Goal: Information Seeking & Learning: Learn about a topic

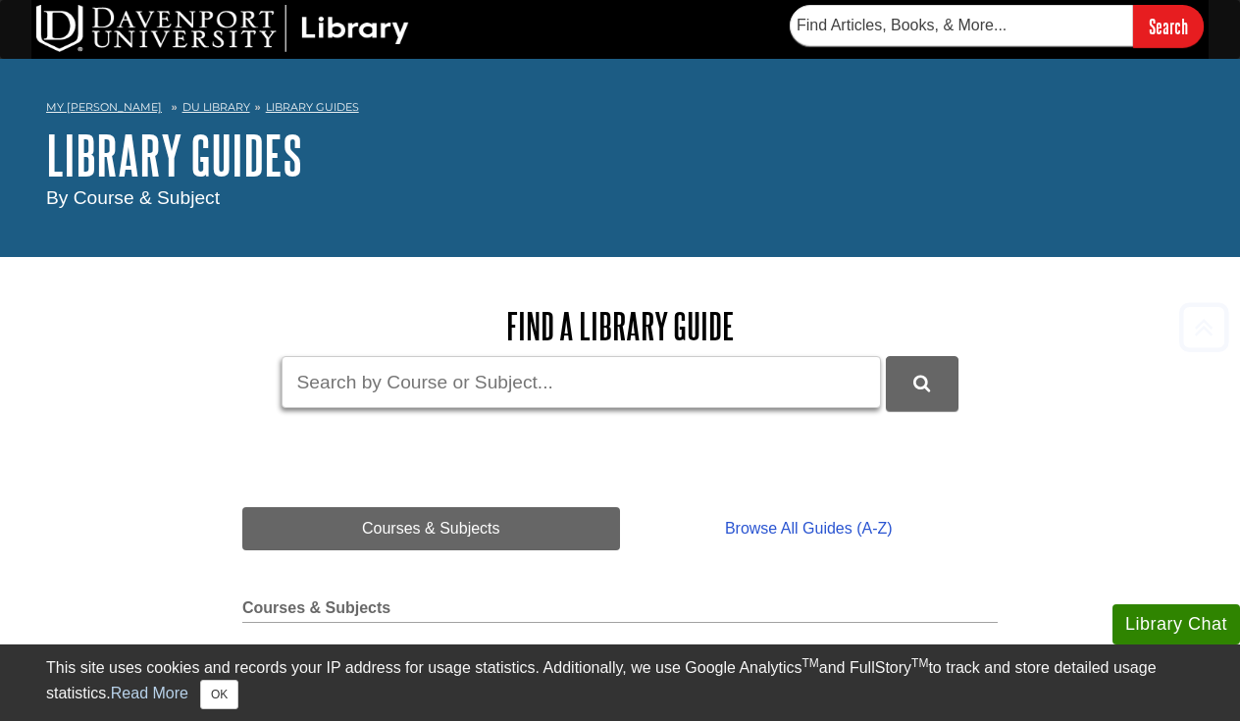
click at [592, 396] on input "Guide Search Terms" at bounding box center [582, 382] width 600 height 52
click at [921, 382] on button "DU Library Guides Search" at bounding box center [922, 383] width 73 height 54
drag, startPoint x: 538, startPoint y: 367, endPoint x: 183, endPoint y: 334, distance: 356.8
drag, startPoint x: 517, startPoint y: 372, endPoint x: 140, endPoint y: 337, distance: 378.4
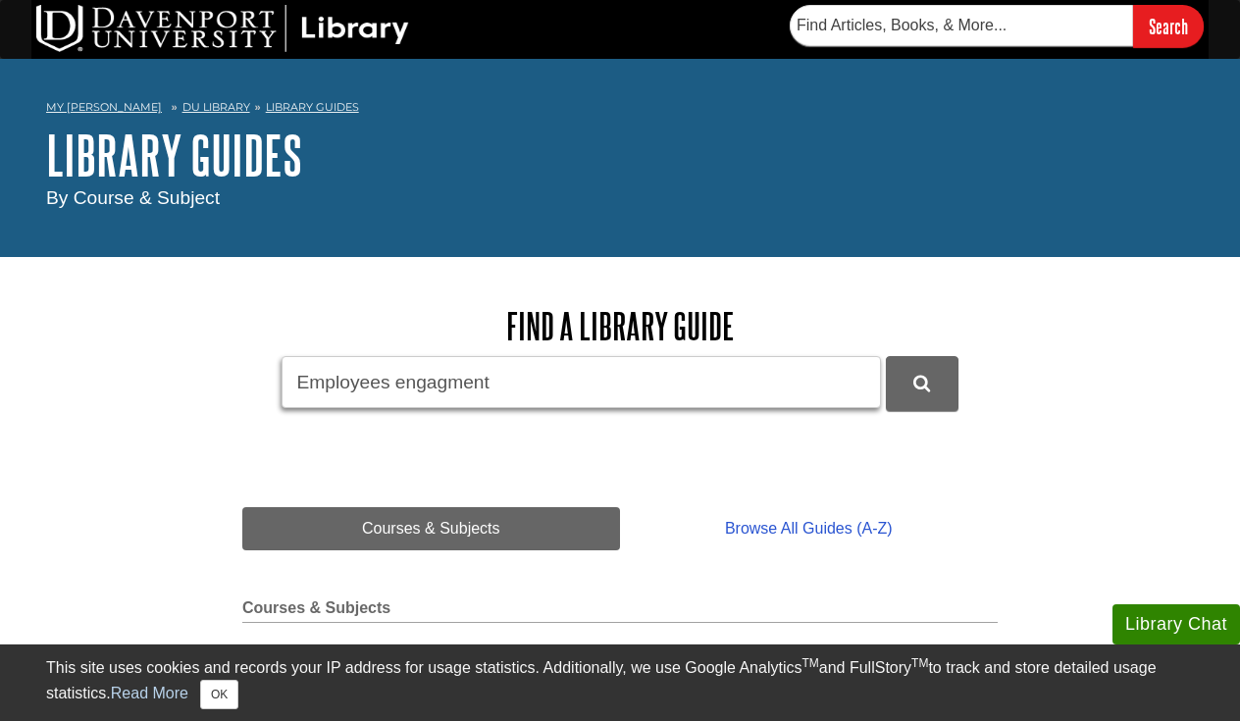
paste input "Engagement and Retention"
type input "Employee Engagement and Retention"
click at [925, 375] on icon "DU Library Guides Search" at bounding box center [922, 384] width 17 height 18
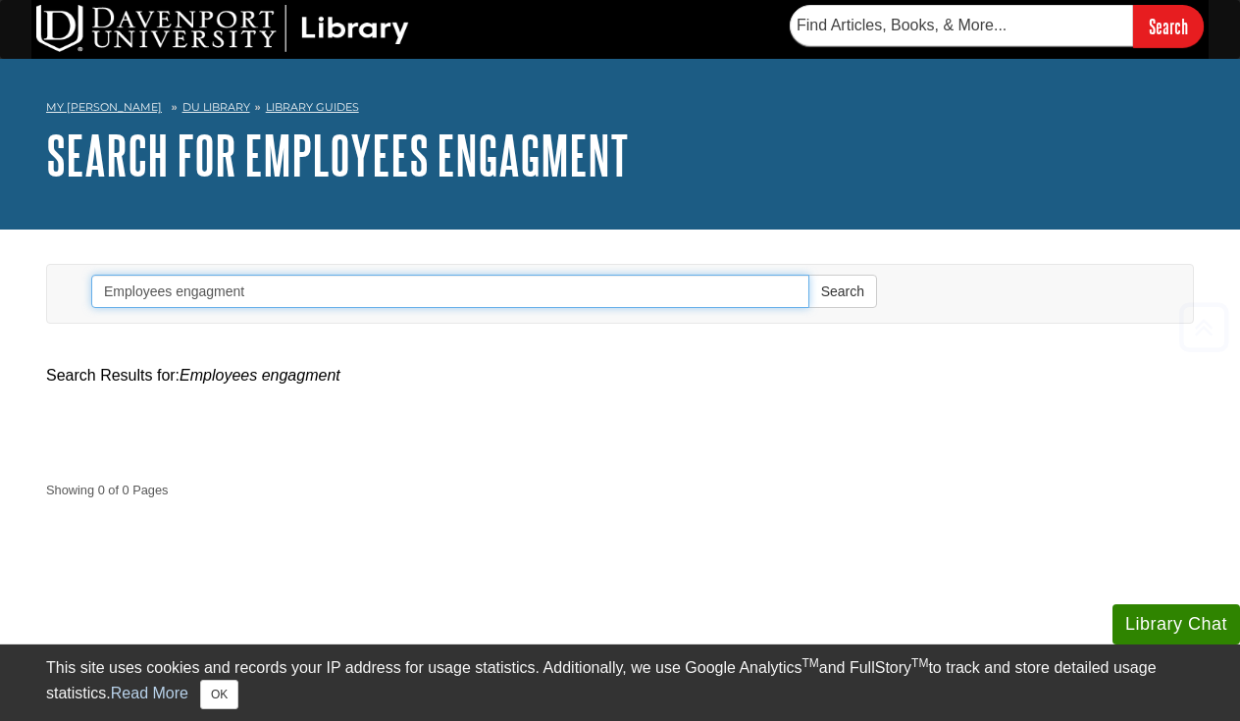
drag, startPoint x: 286, startPoint y: 297, endPoint x: 209, endPoint y: 298, distance: 76.5
click at [209, 298] on input "Employees engagment" at bounding box center [450, 291] width 718 height 33
type input "Employee Engagment"
click at [842, 290] on button "Search" at bounding box center [843, 291] width 69 height 33
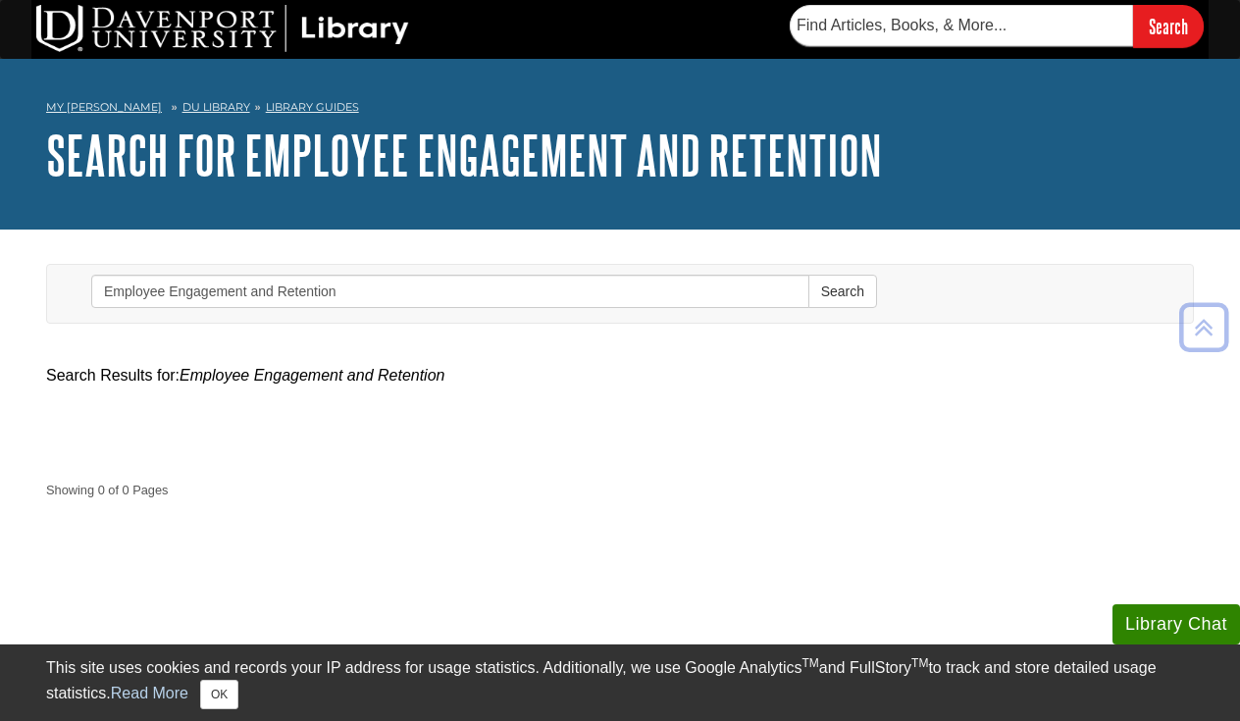
click at [351, 385] on div "Search Results for: Employee Engagement and Retention" at bounding box center [620, 376] width 1148 height 24
click at [285, 106] on link "Library Guides" at bounding box center [312, 107] width 93 height 14
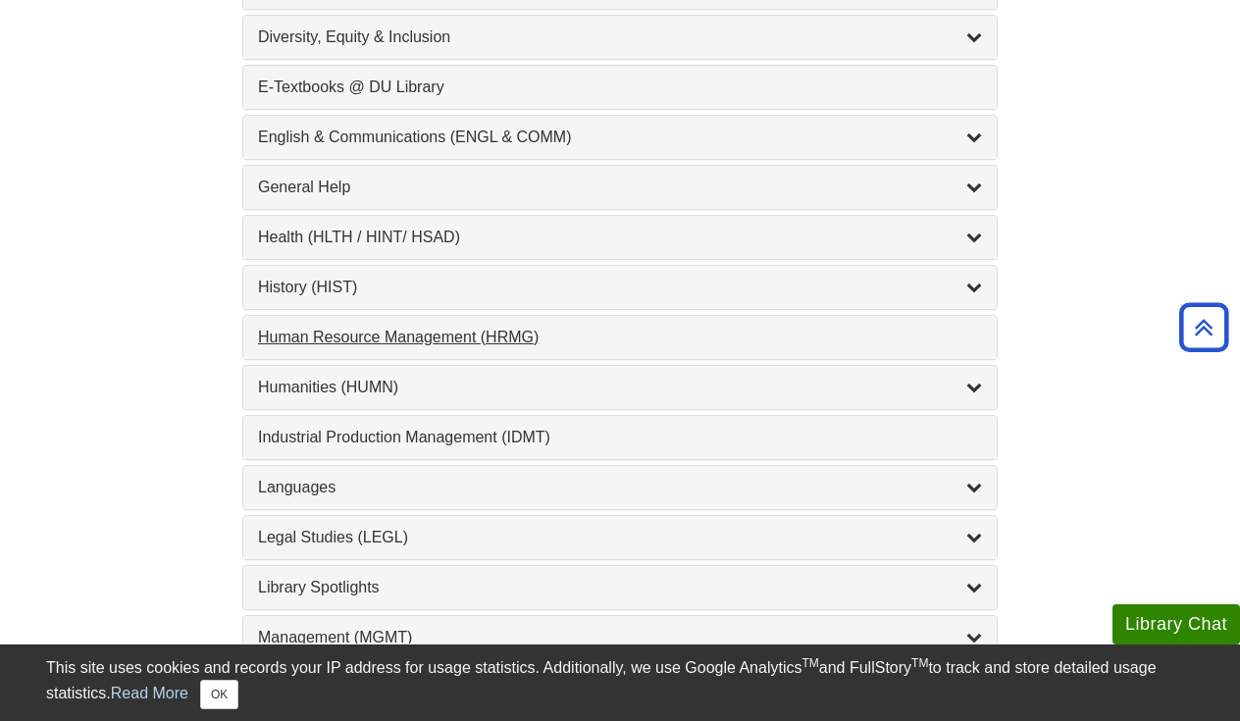
scroll to position [1200, 0]
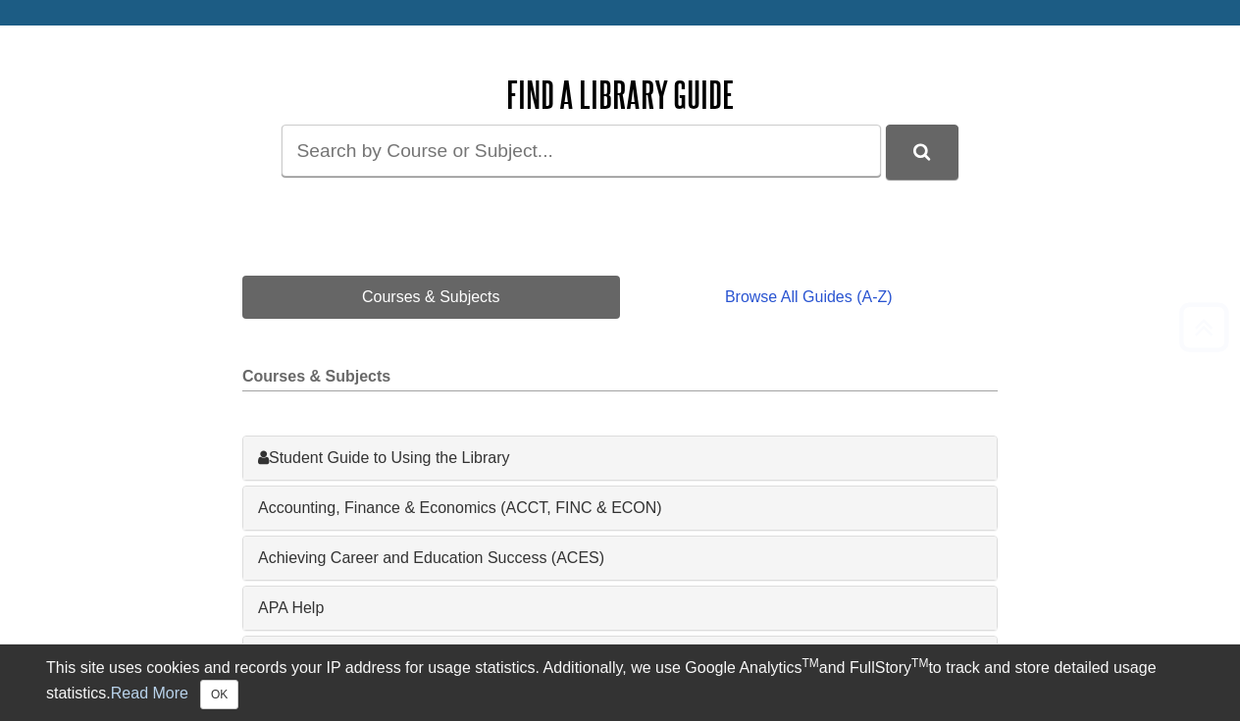
scroll to position [243, 0]
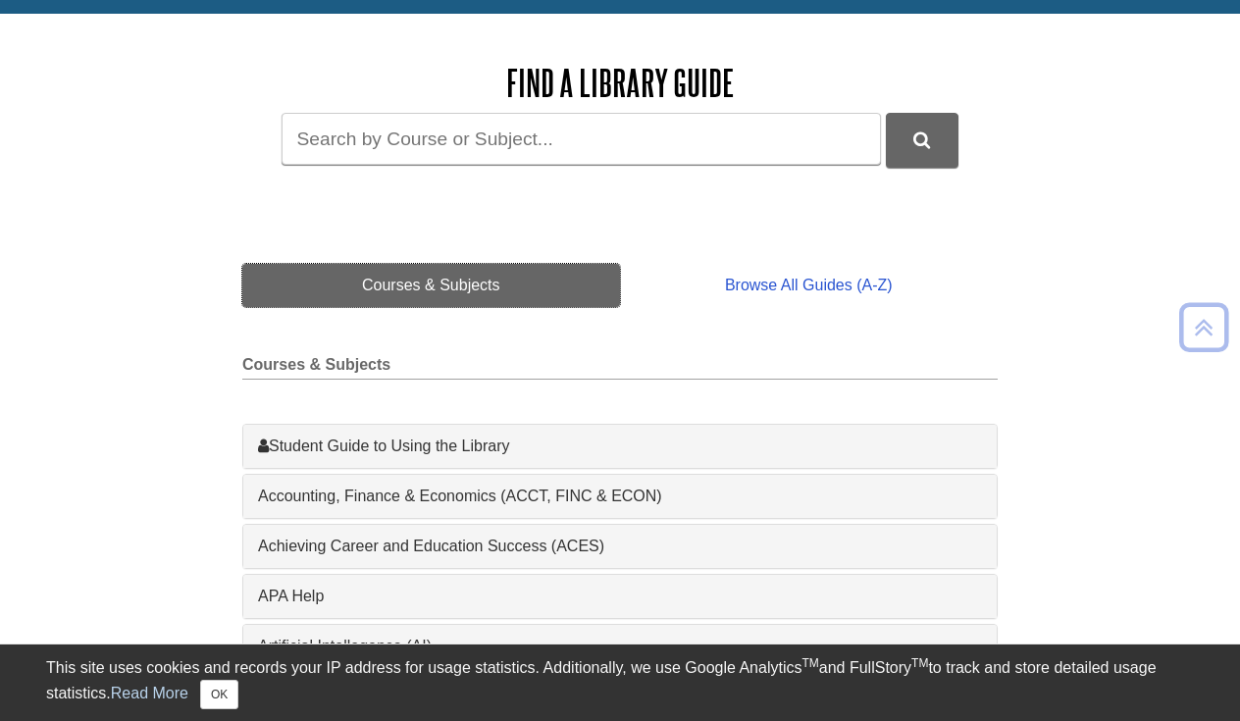
click at [473, 274] on link "Courses & Subjects" at bounding box center [431, 285] width 378 height 43
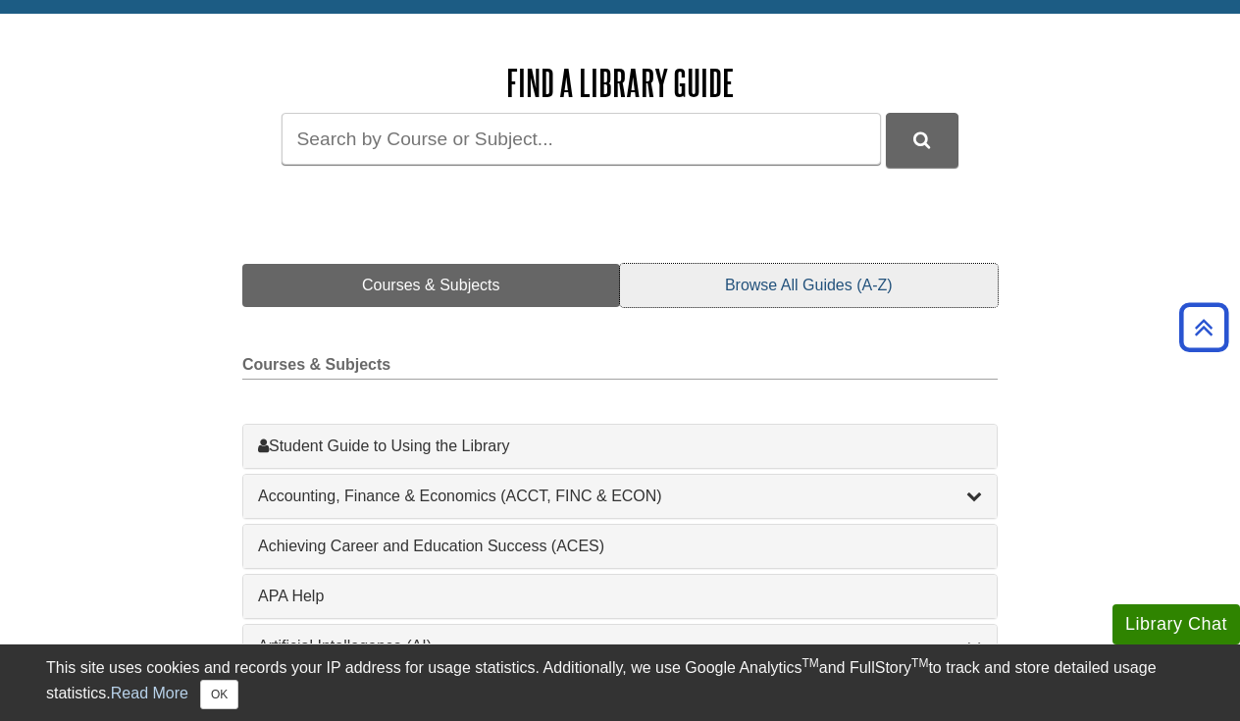
click at [789, 301] on link "Browse All Guides (A-Z)" at bounding box center [809, 285] width 378 height 43
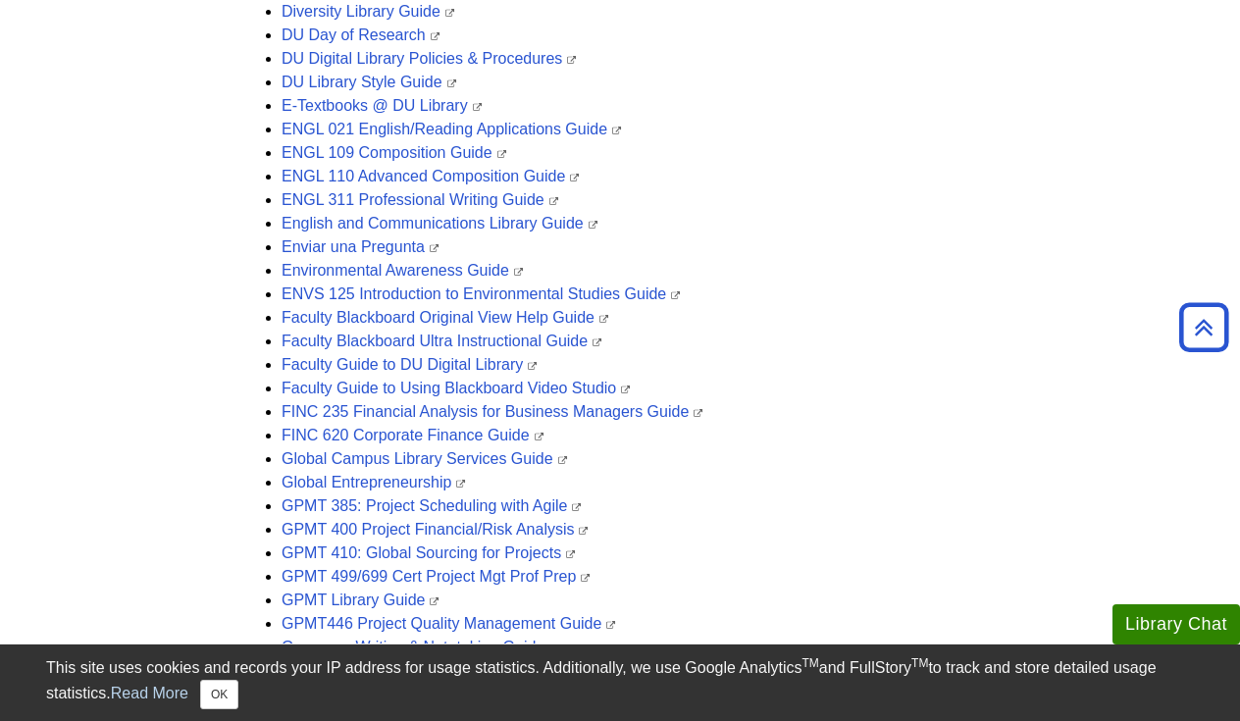
scroll to position [1916, 0]
click at [455, 200] on link "ENGL 311 Professional Writing Guide" at bounding box center [420, 197] width 277 height 17
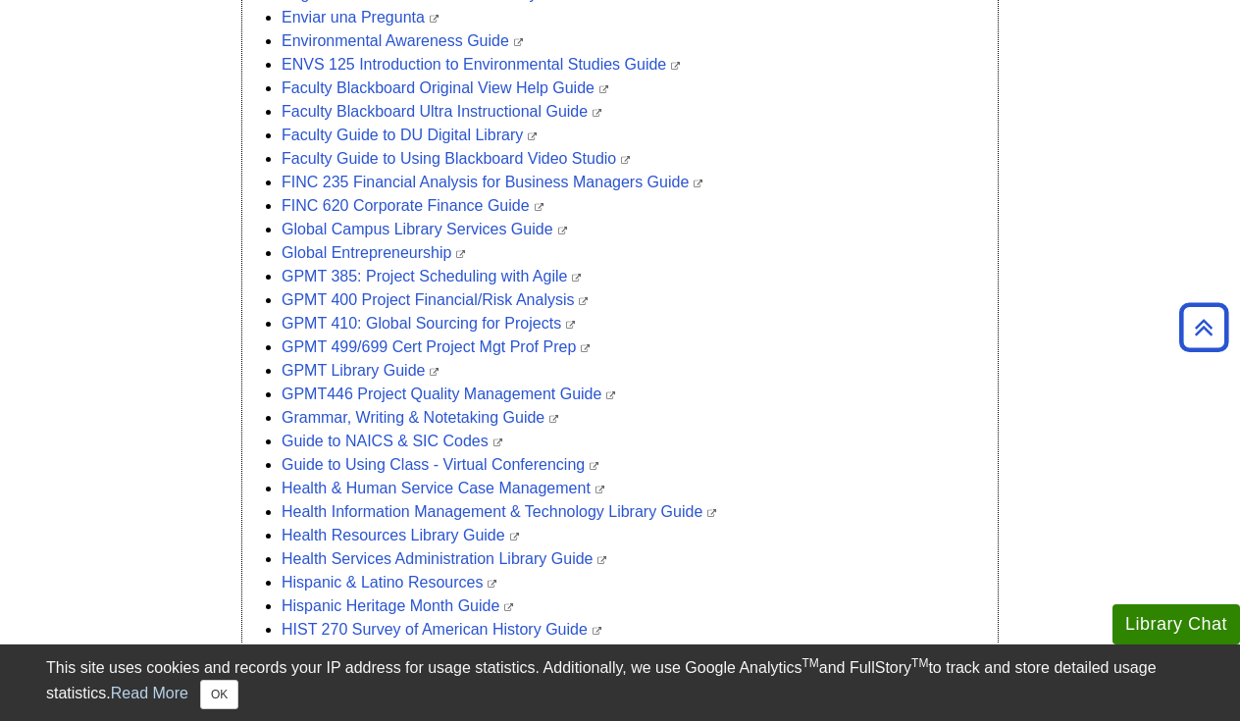
scroll to position [2151, 0]
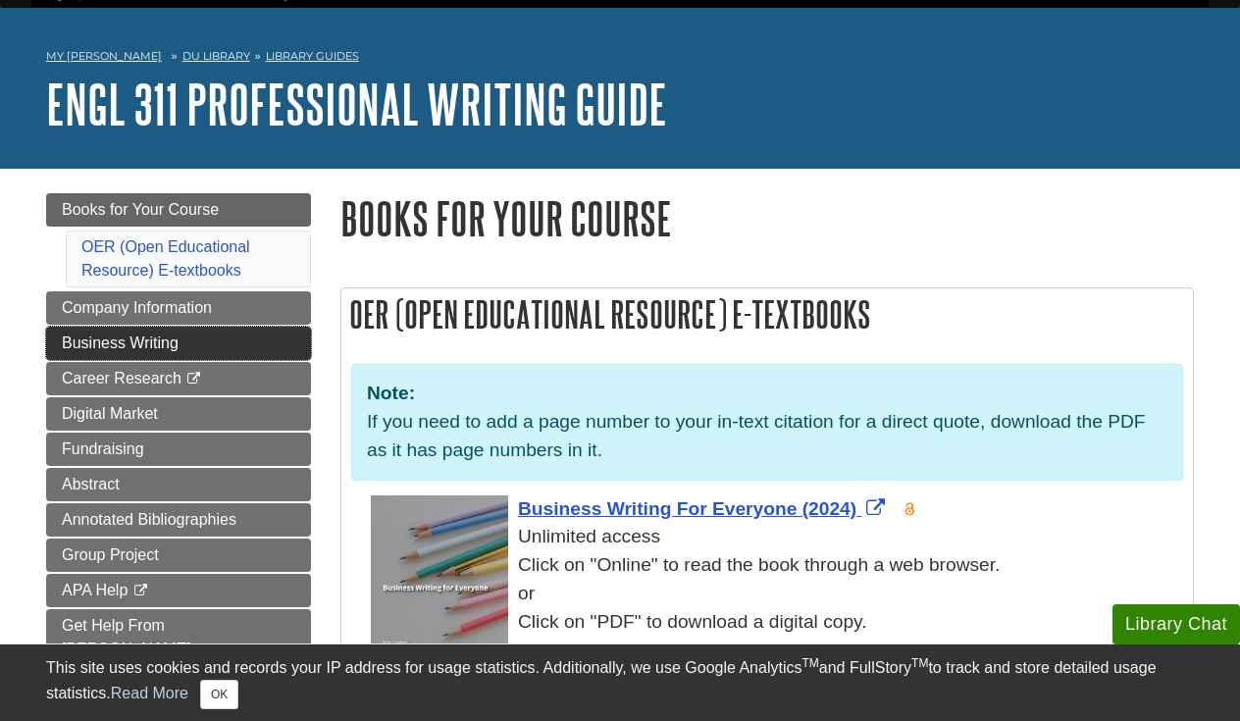
scroll to position [53, 0]
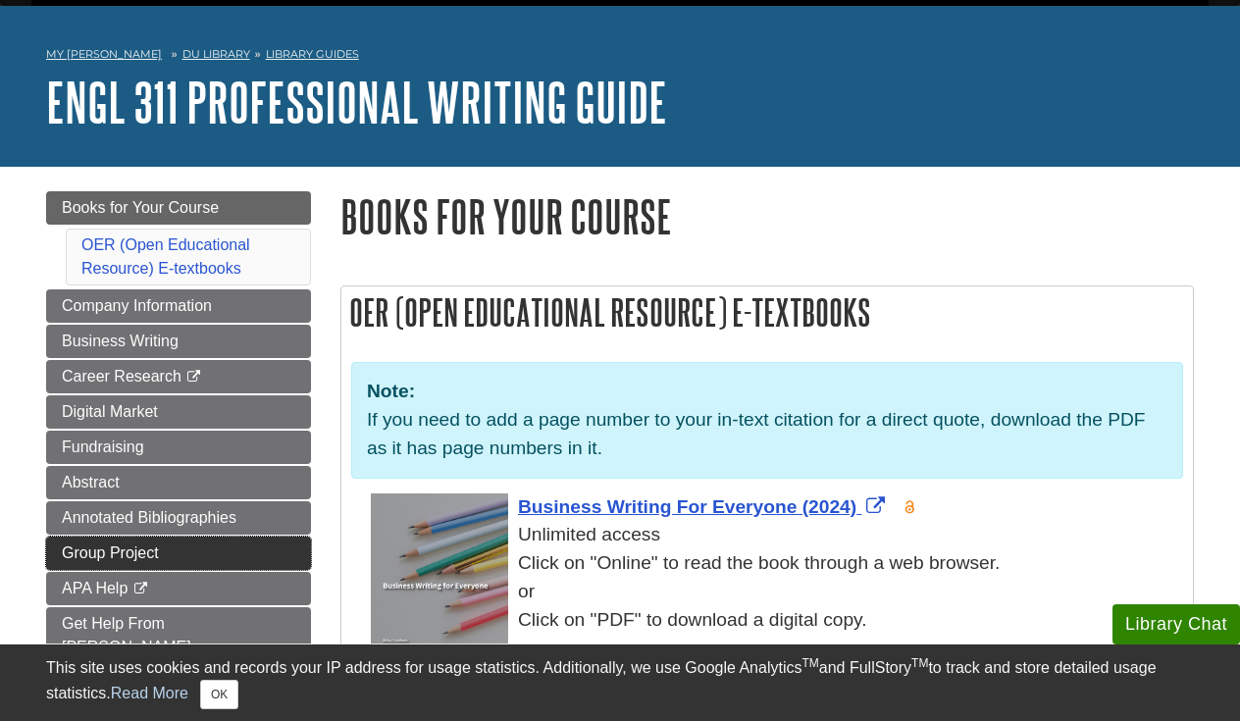
click at [136, 548] on span "Group Project" at bounding box center [110, 553] width 97 height 17
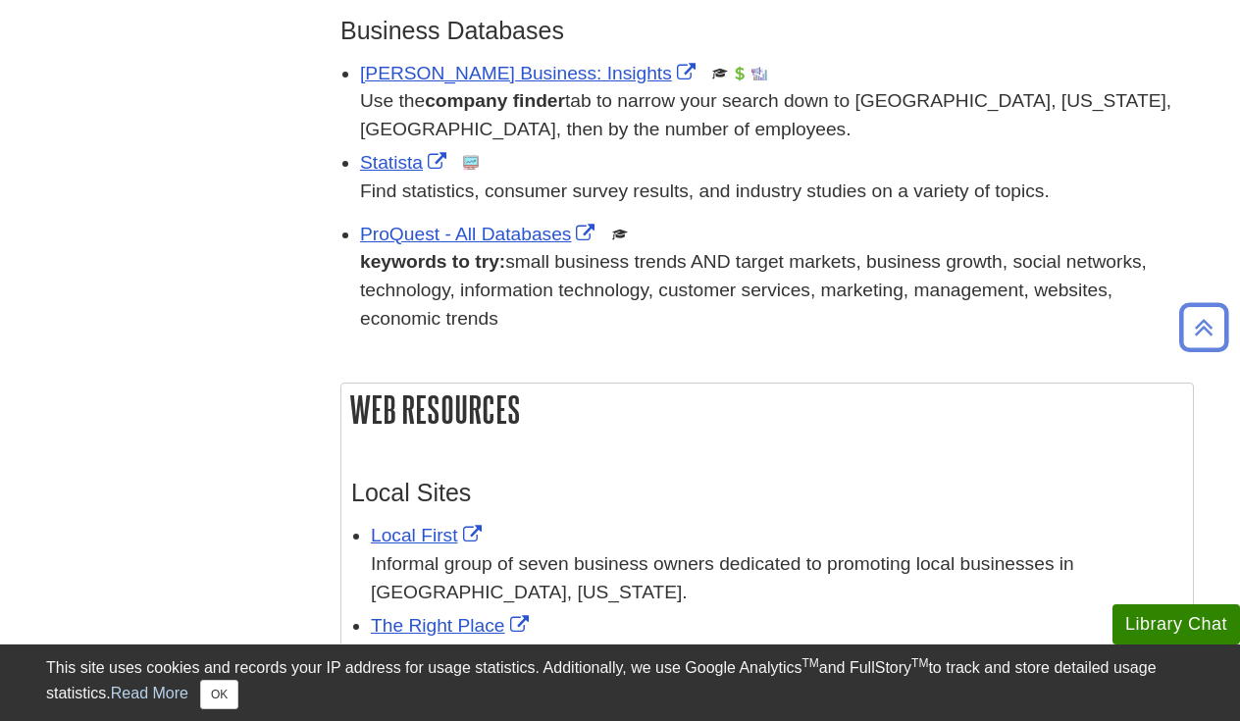
scroll to position [879, 0]
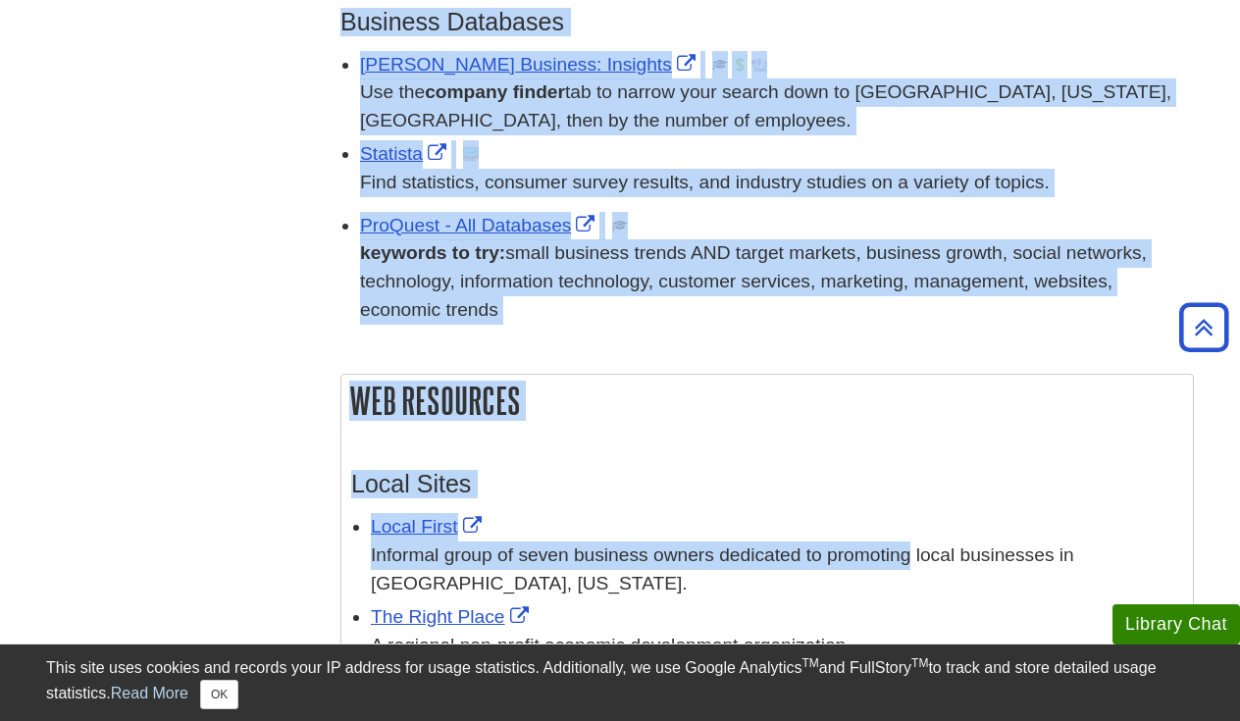
drag, startPoint x: 363, startPoint y: 215, endPoint x: 804, endPoint y: 545, distance: 550.3
click at [804, 545] on div "Newspapers ProQuest Newsstream (PQ Central) This link opens in a new window New…" at bounding box center [767, 272] width 883 height 1664
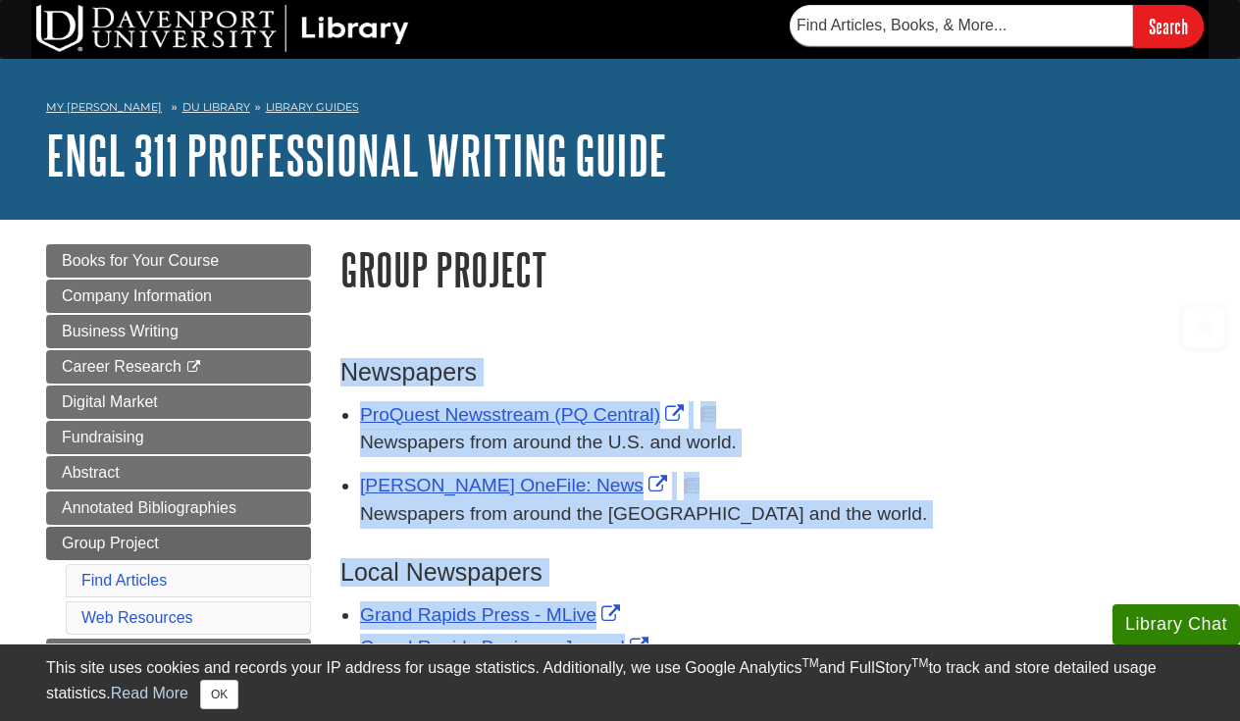
scroll to position [0, 0]
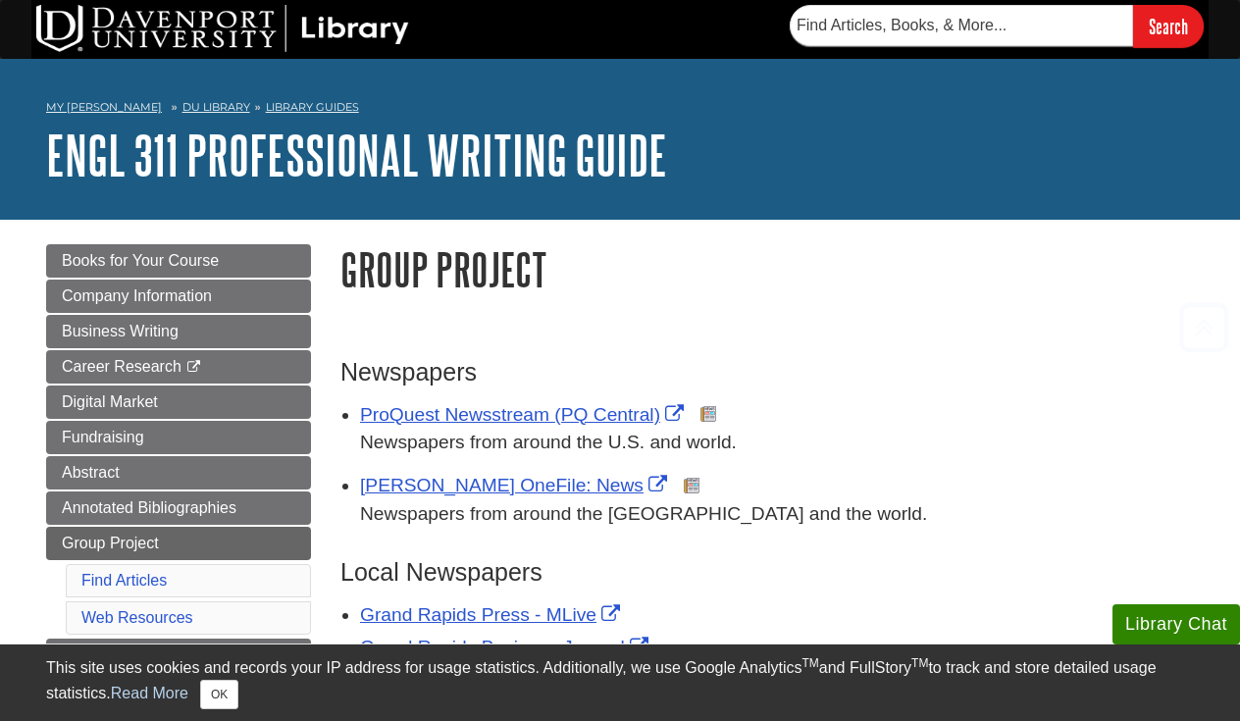
click at [675, 361] on h3 "Newspapers" at bounding box center [767, 372] width 854 height 28
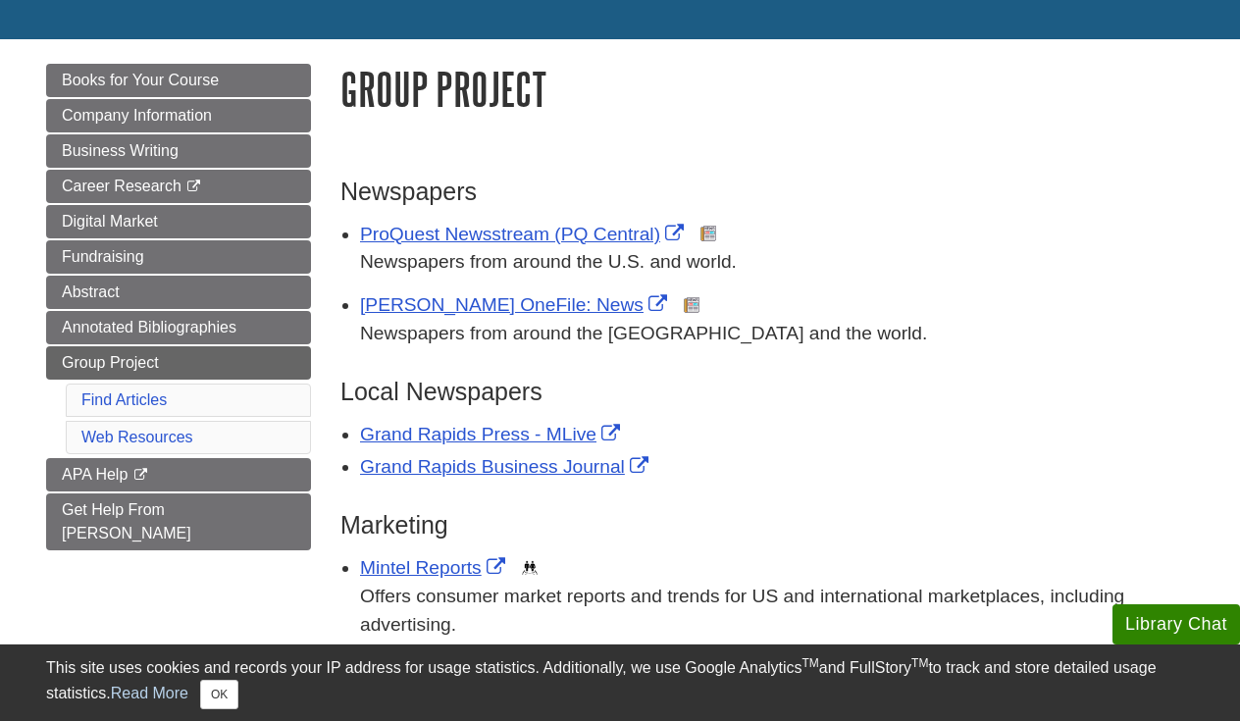
scroll to position [183, 0]
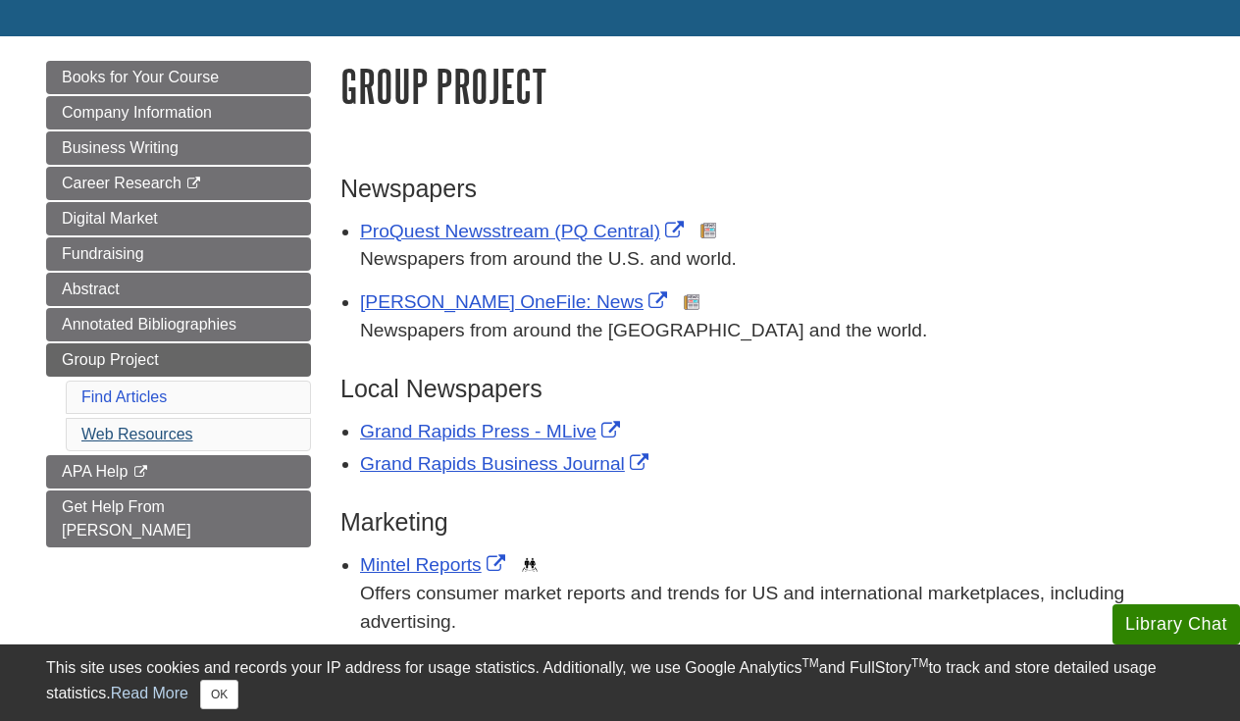
click at [152, 441] on link "Web Resources" at bounding box center [137, 434] width 112 height 17
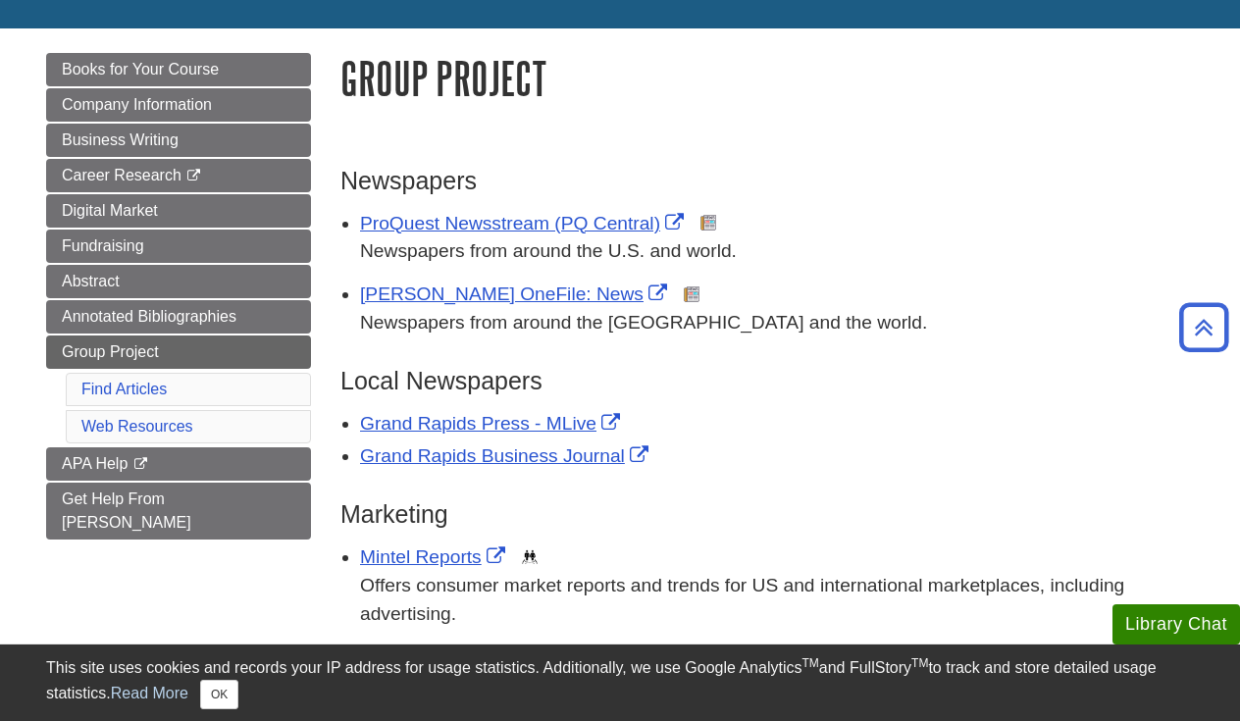
scroll to position [187, 0]
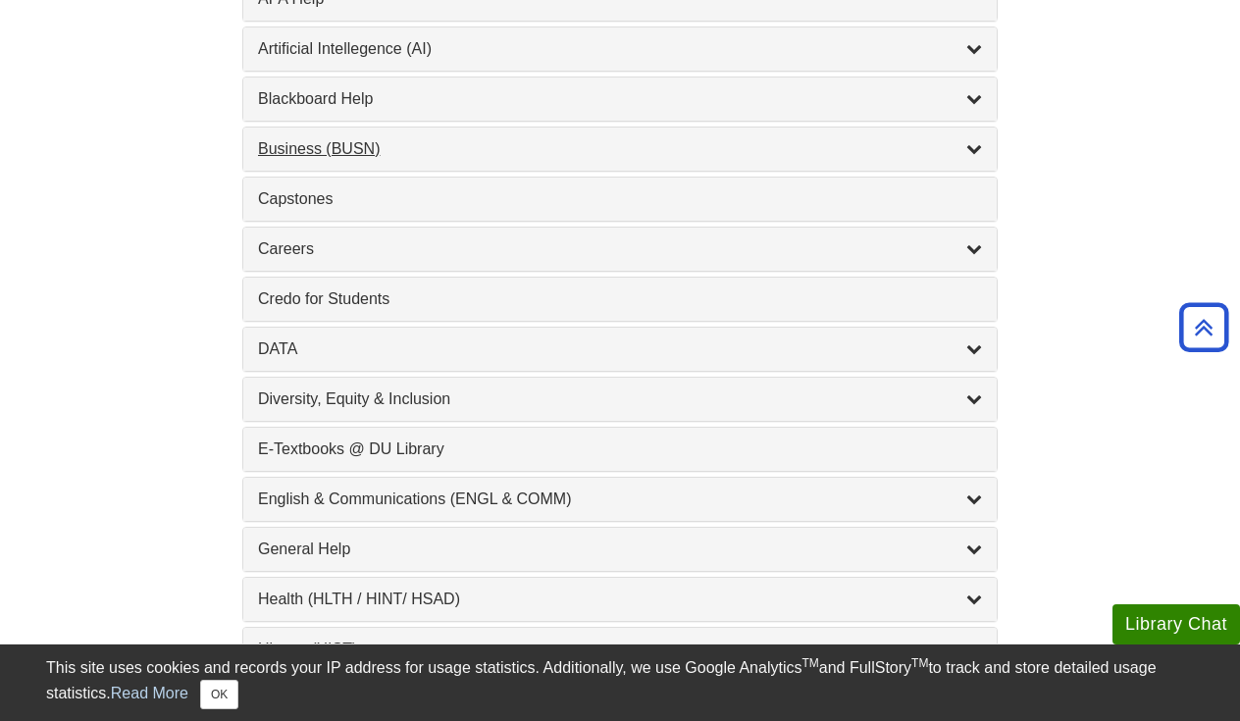
scroll to position [846, 0]
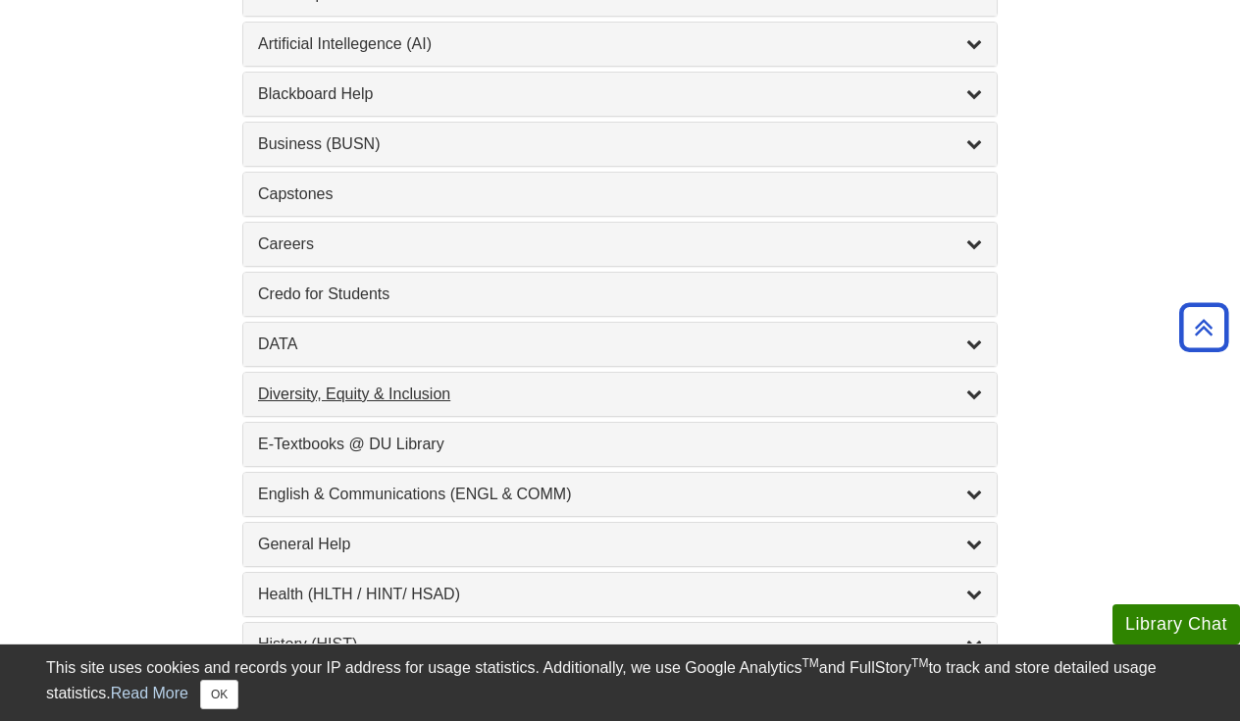
click at [503, 400] on div "Diversity, Equity & Inclusion , 17 guides" at bounding box center [620, 395] width 724 height 24
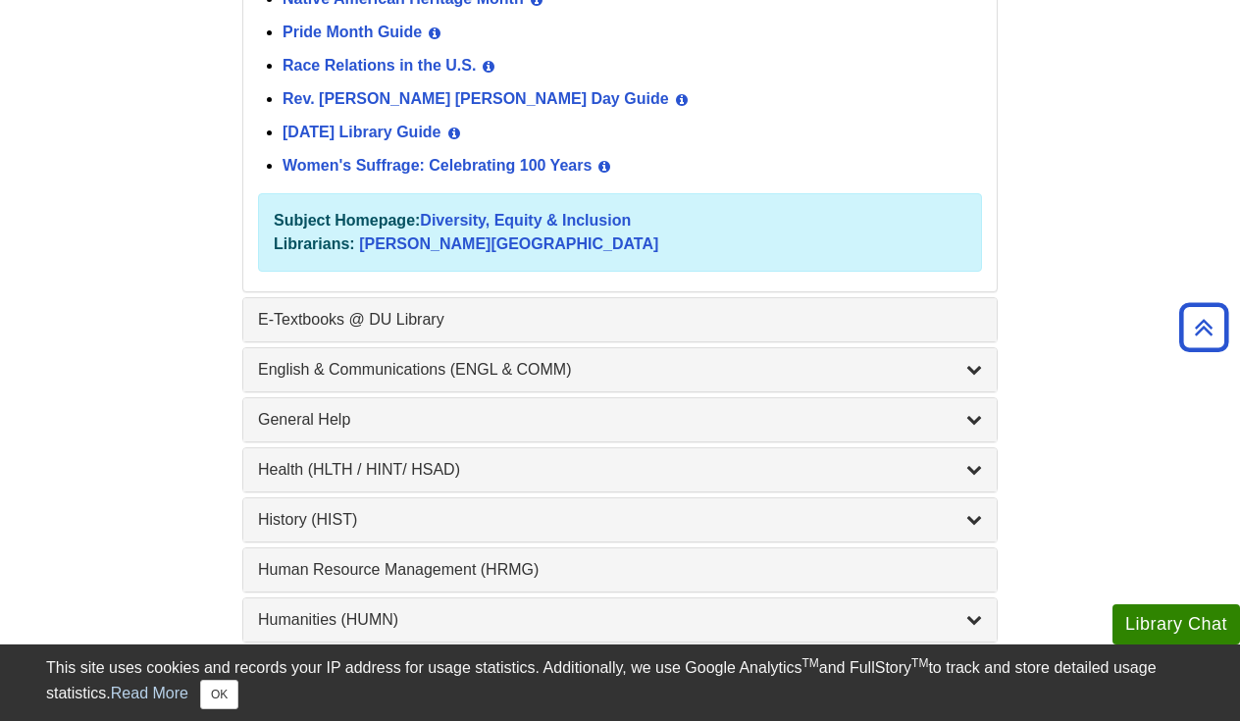
scroll to position [1670, 0]
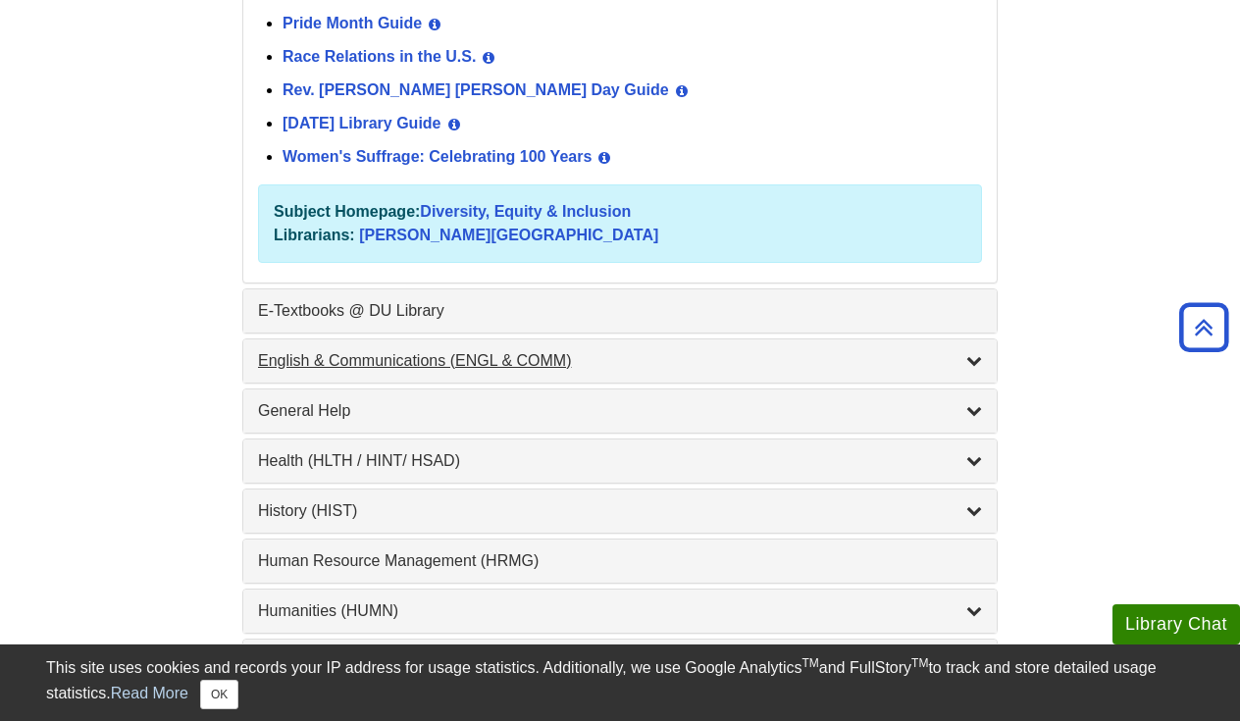
click at [575, 351] on div "English & Communications (ENGL & COMM) , 6 guides" at bounding box center [620, 361] width 724 height 24
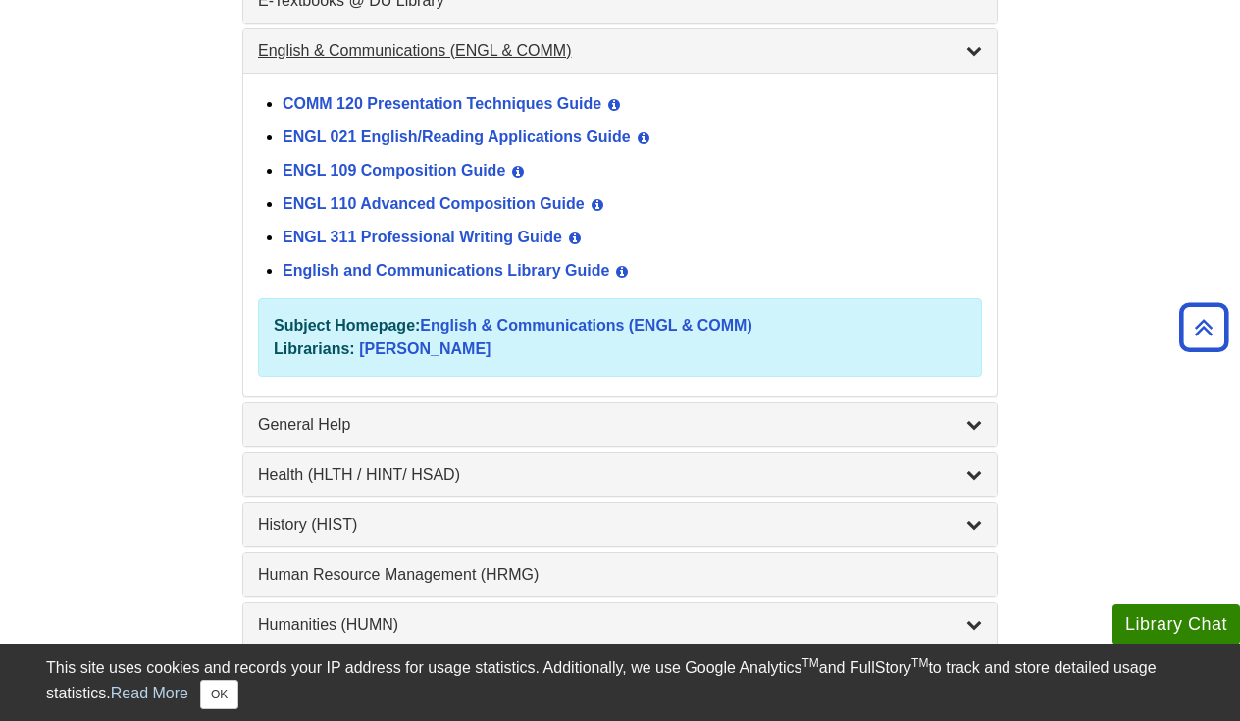
scroll to position [1290, 0]
click at [486, 235] on link "ENGL 311 Professional Writing Guide" at bounding box center [423, 236] width 280 height 17
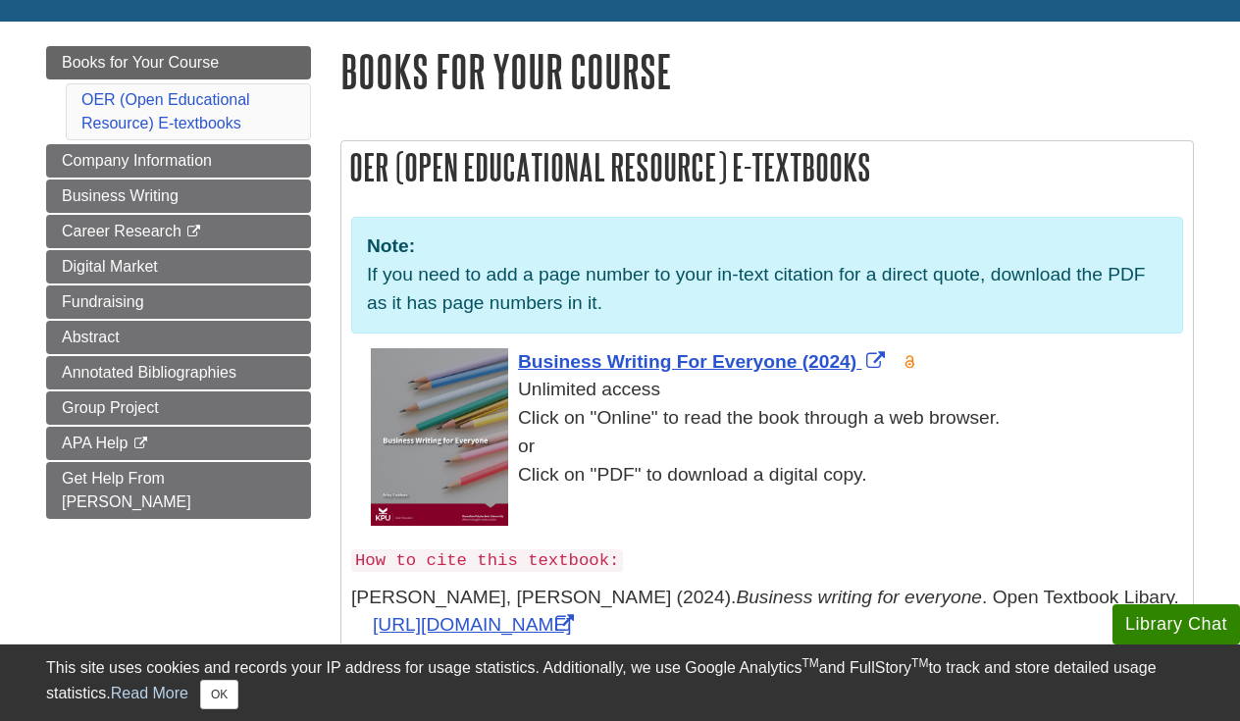
scroll to position [205, 0]
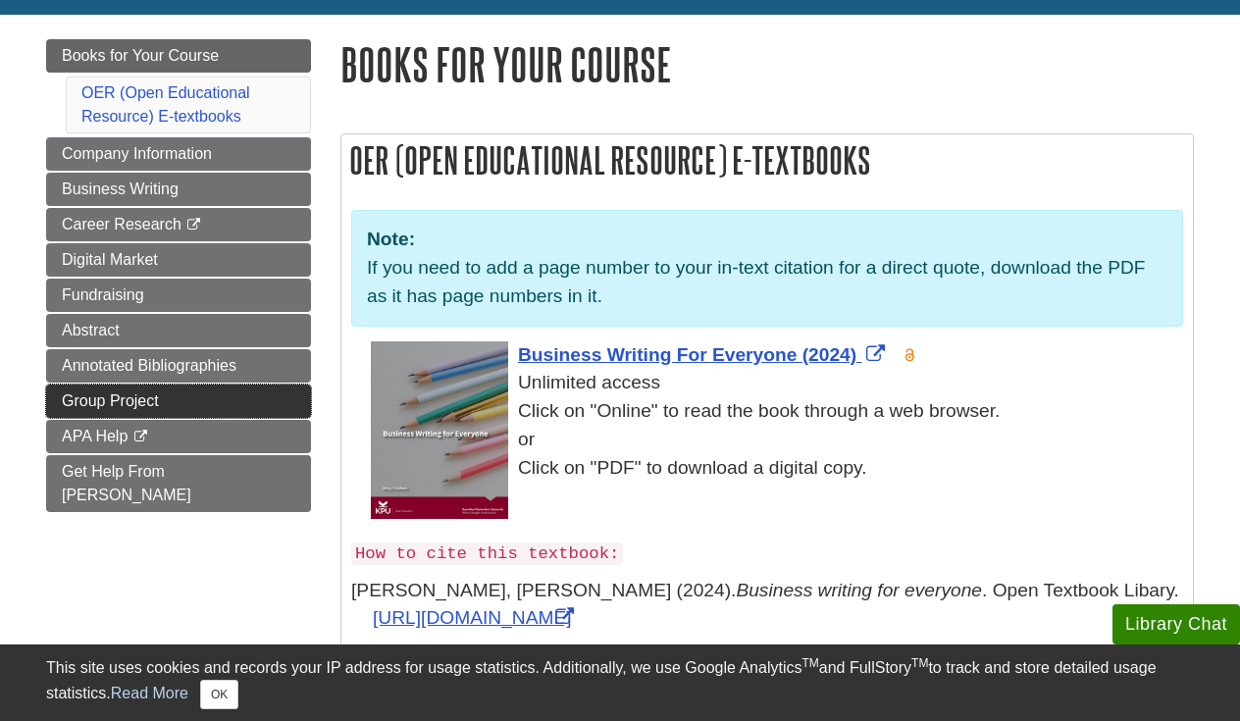
click at [121, 409] on link "Group Project" at bounding box center [178, 401] width 265 height 33
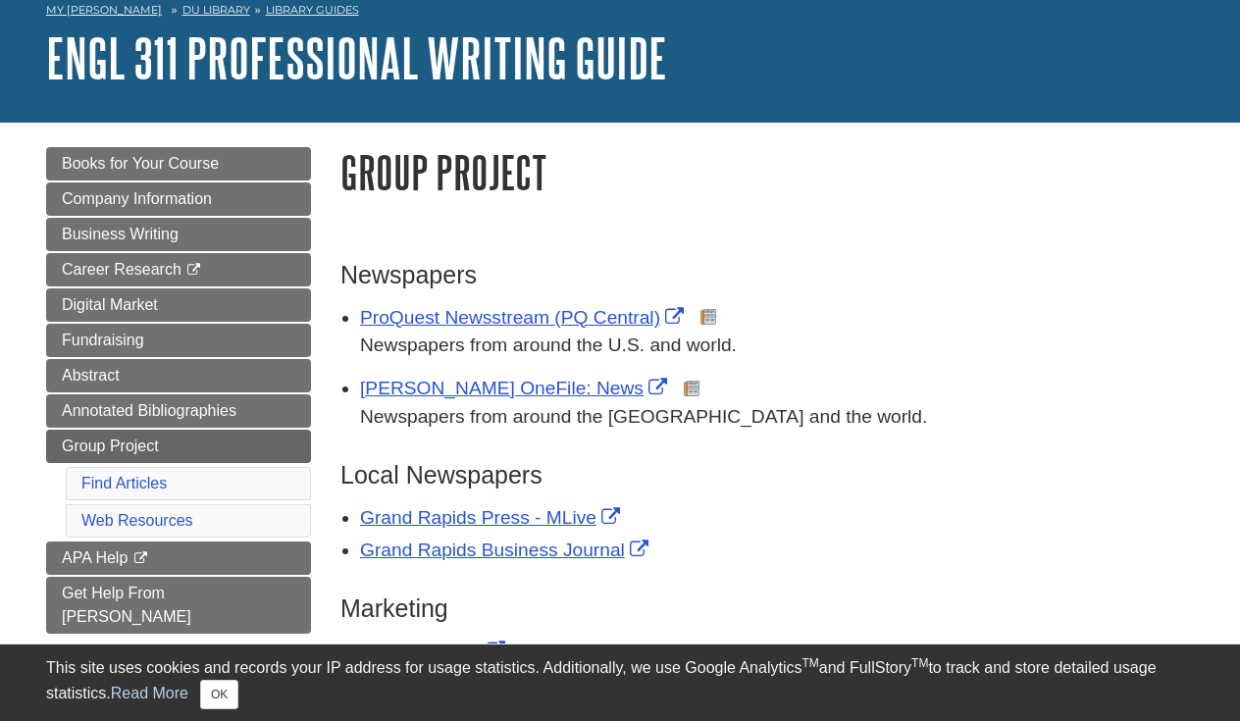
scroll to position [106, 0]
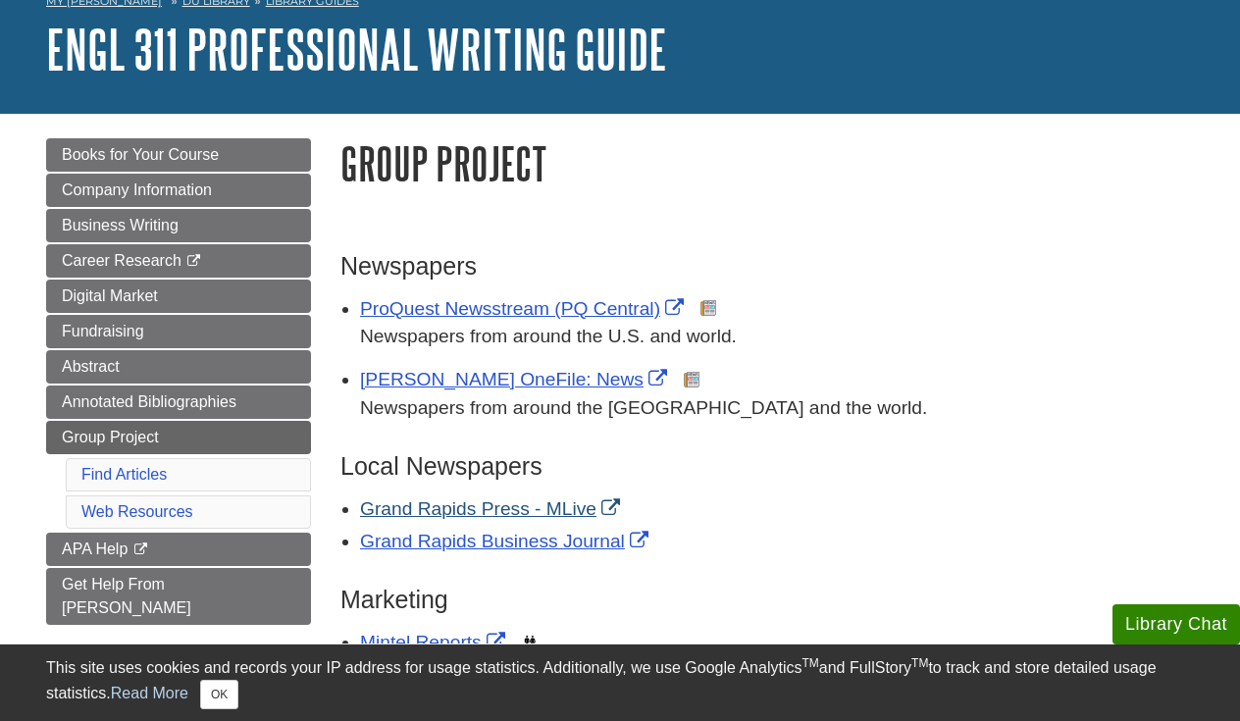
click at [497, 509] on link "Grand Rapids Press - MLive" at bounding box center [492, 508] width 265 height 21
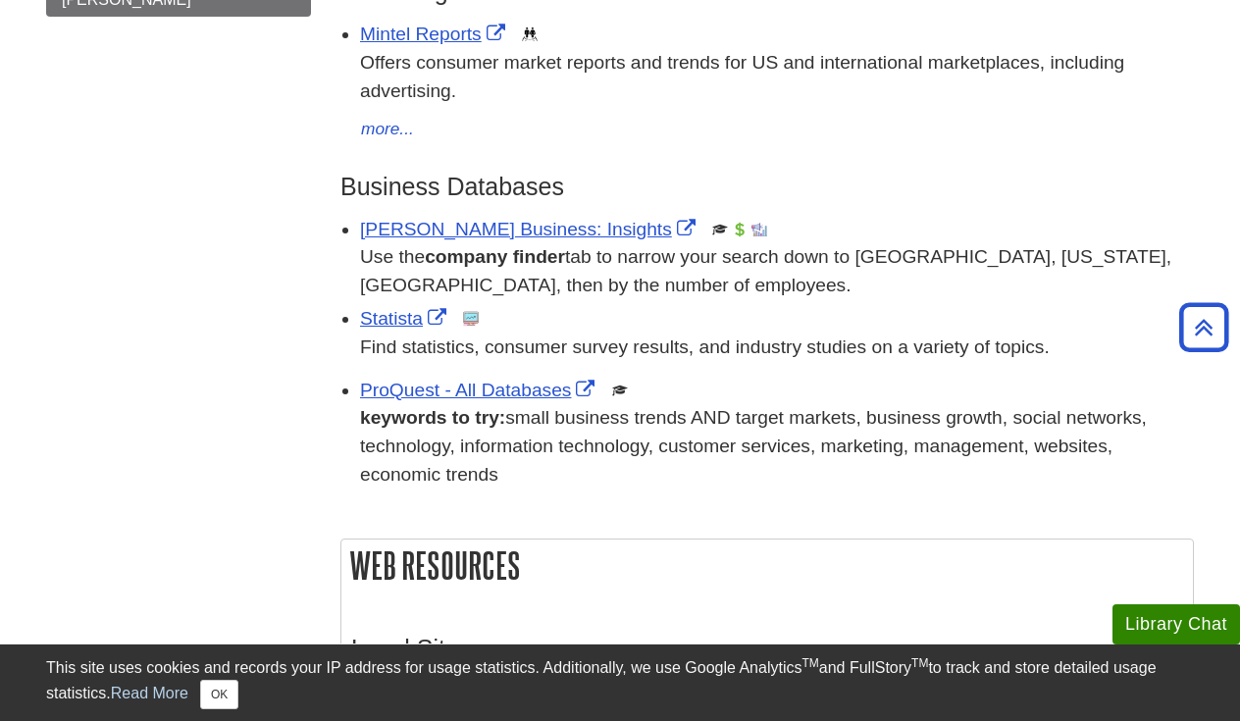
scroll to position [716, 0]
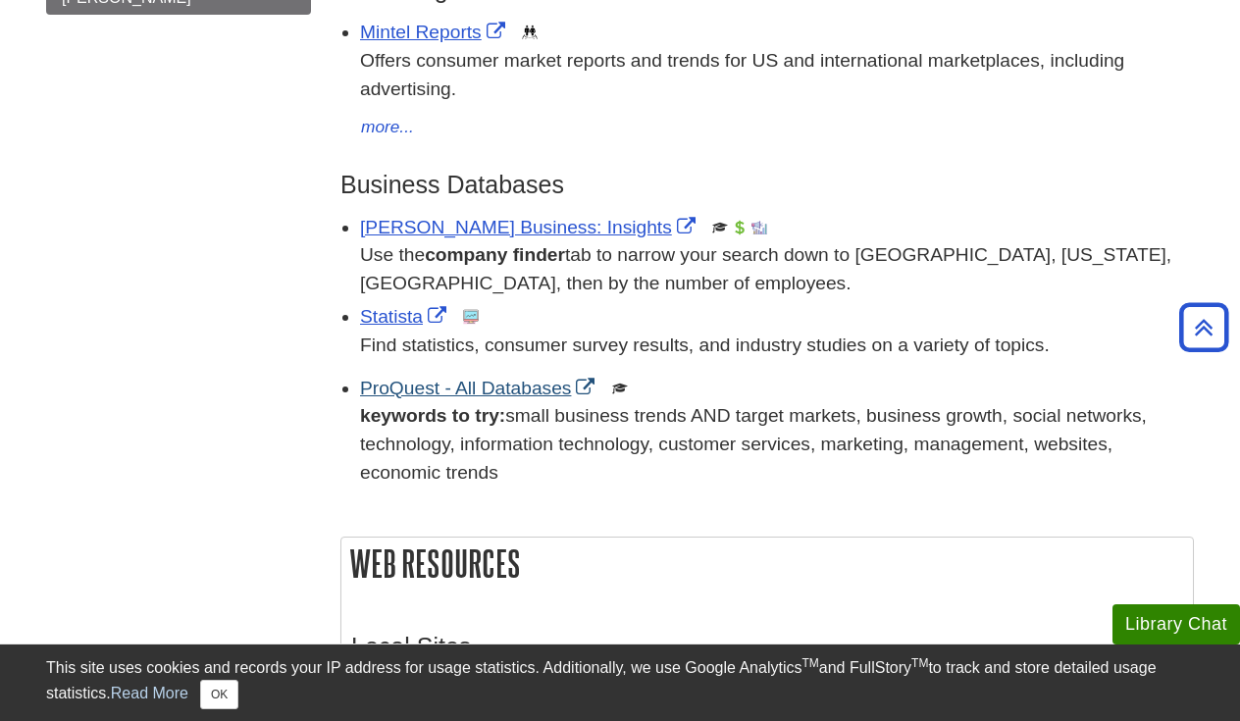
click at [459, 391] on link "ProQuest - All Databases" at bounding box center [479, 388] width 239 height 21
